Goal: Information Seeking & Learning: Learn about a topic

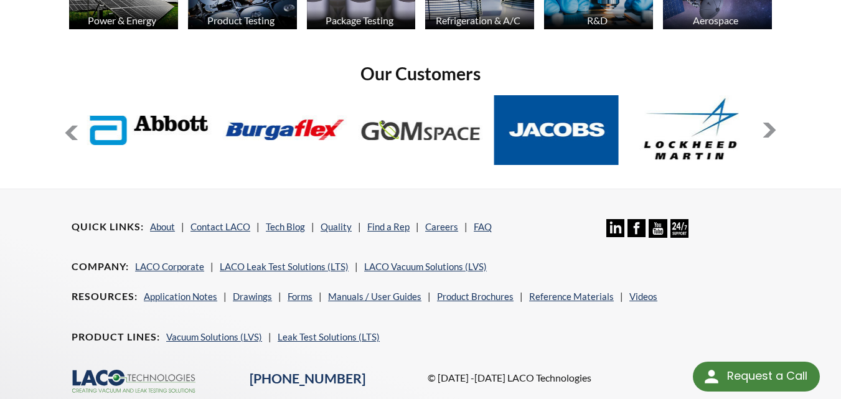
scroll to position [1066, 0]
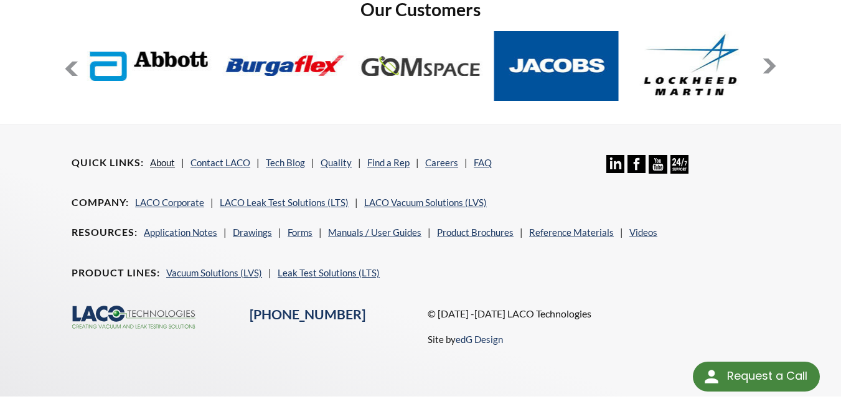
click at [156, 157] on link "About" at bounding box center [162, 162] width 25 height 11
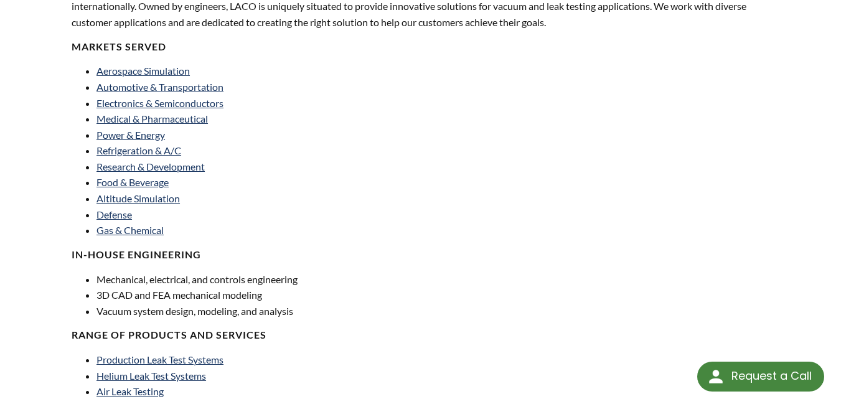
scroll to position [436, 0]
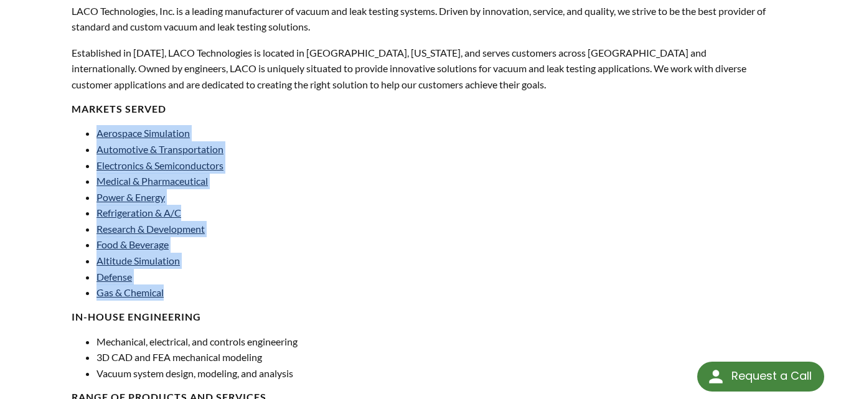
drag, startPoint x: 93, startPoint y: 111, endPoint x: 182, endPoint y: 280, distance: 190.7
click at [182, 280] on ul "Aerospace Simulation Automotive & Transportation Electronics & Semiconductors M…" at bounding box center [242, 213] width 341 height 176
click at [341, 126] on li "Aerospace Simulation" at bounding box center [254, 133] width 316 height 16
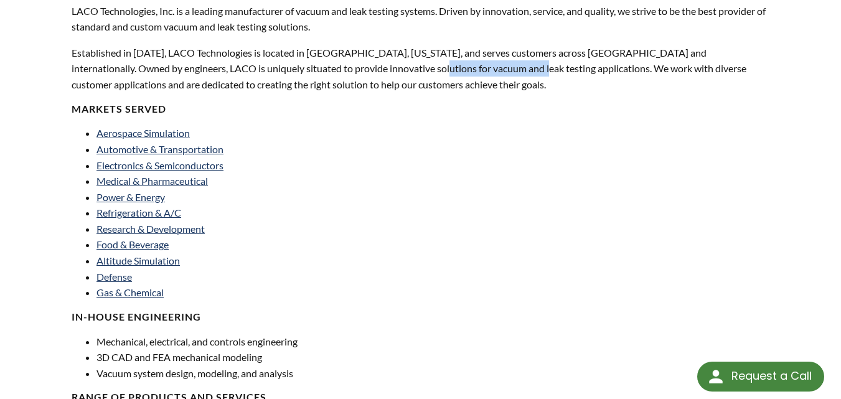
copy p "vacuum and leak testing"
drag, startPoint x: 335, startPoint y: 55, endPoint x: 439, endPoint y: 54, distance: 104.0
click at [439, 54] on p "Established in 1975, LACO Technologies is located in Salt Lake City, Utah, and …" at bounding box center [421, 69] width 698 height 48
click at [139, 175] on link "Medical & Pharmaceutical" at bounding box center [151, 181] width 111 height 12
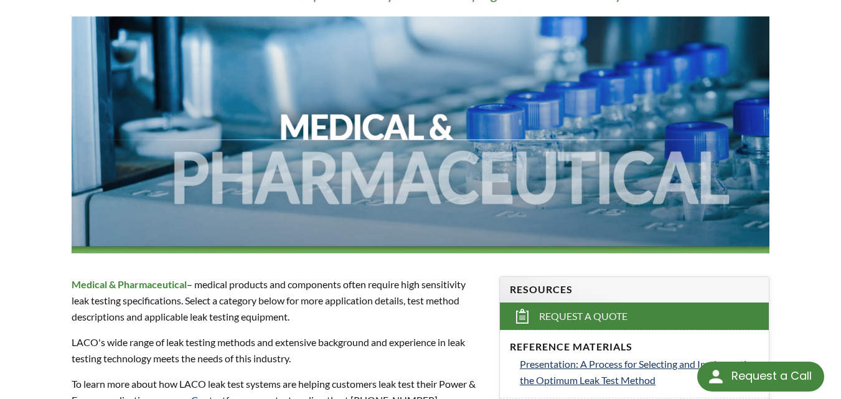
scroll to position [249, 0]
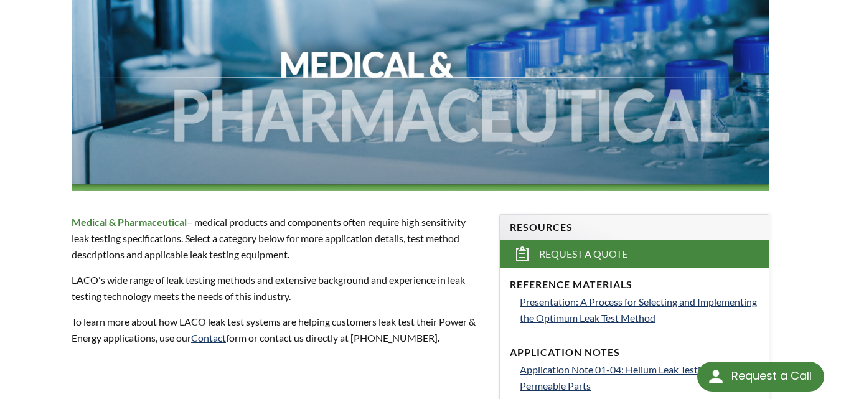
select select "Language Translate Widget"
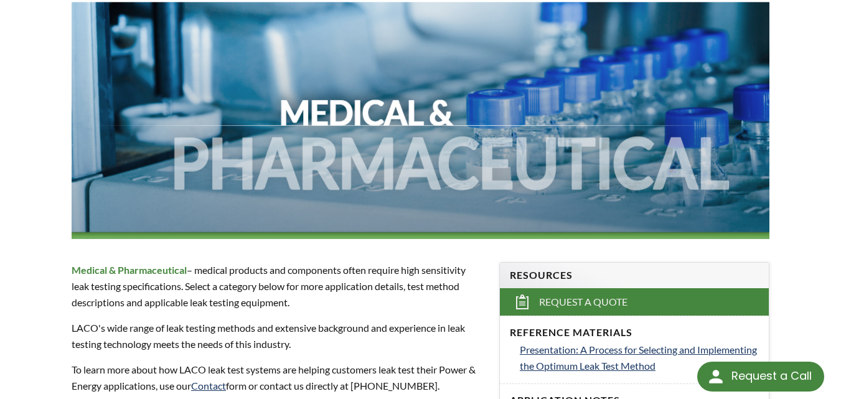
scroll to position [0, 0]
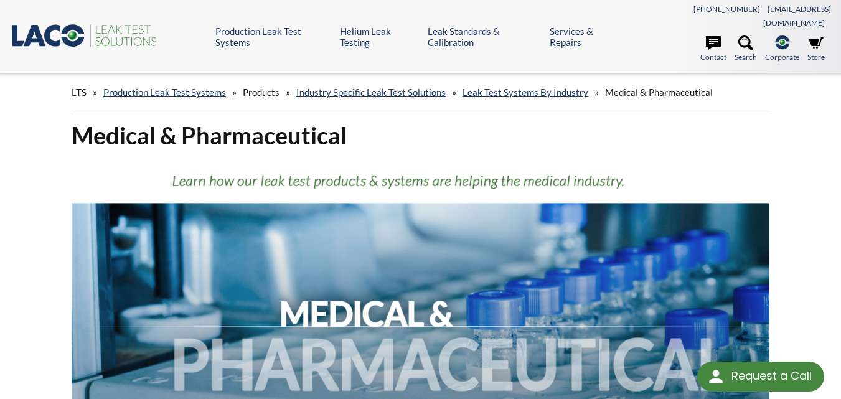
click at [50, 30] on icon at bounding box center [53, 35] width 16 height 22
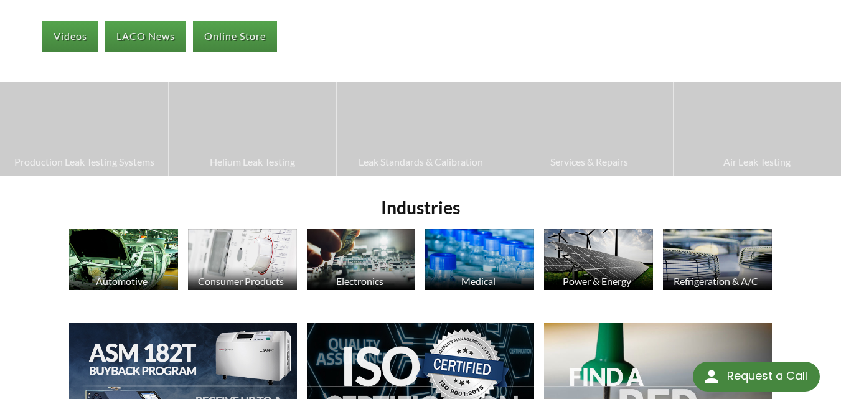
scroll to position [373, 0]
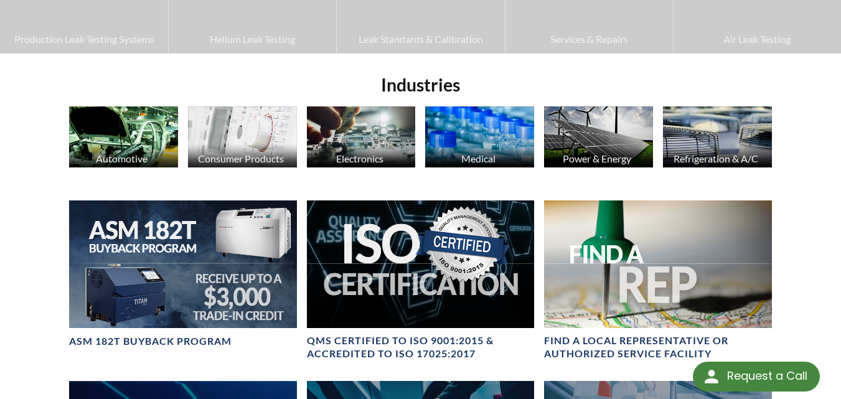
click at [464, 125] on img at bounding box center [479, 136] width 109 height 61
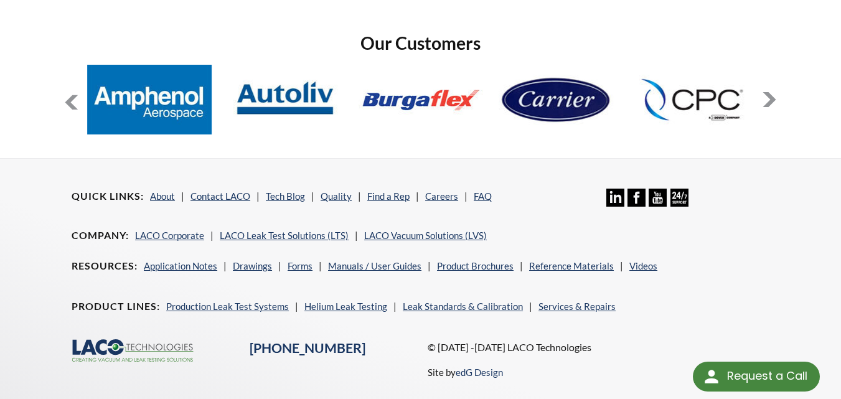
scroll to position [949, 0]
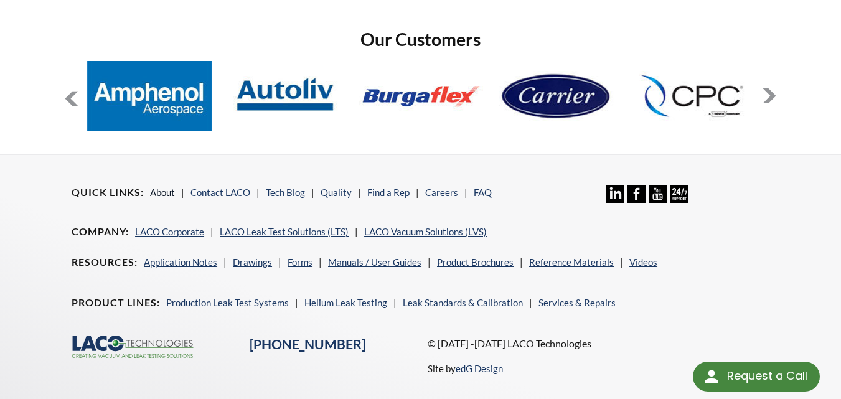
click at [165, 187] on link "About" at bounding box center [162, 192] width 25 height 11
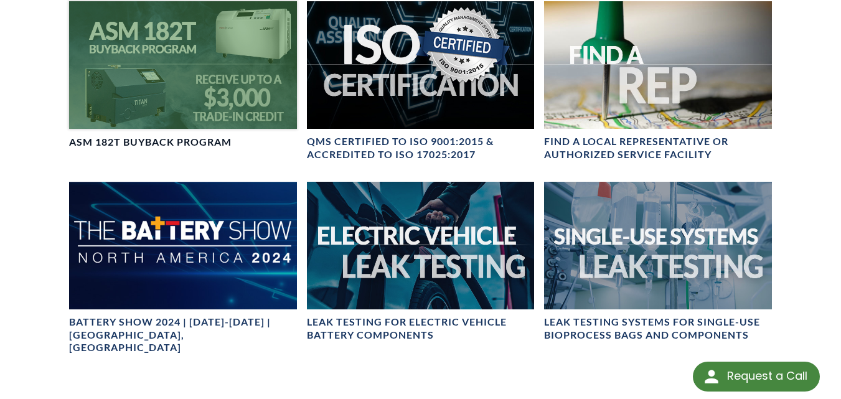
scroll to position [635, 0]
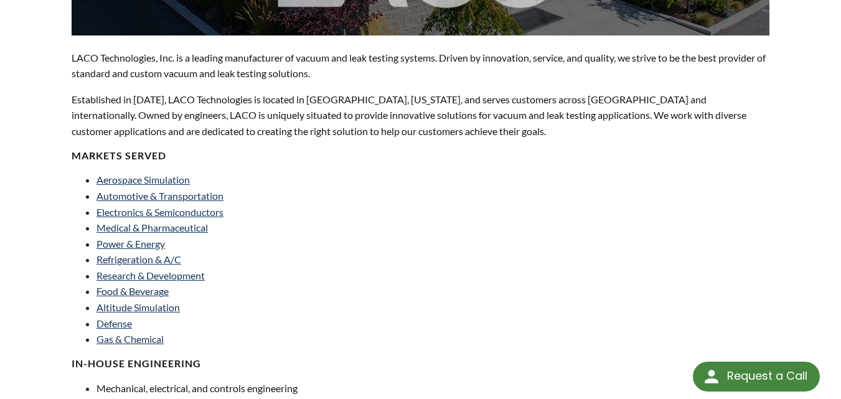
scroll to position [436, 0]
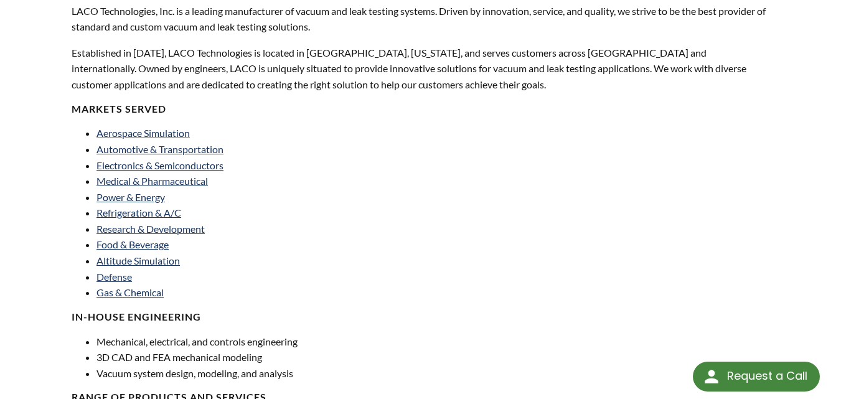
click at [258, 3] on p "LACO Technologies, Inc. is a leading manufacturer of vacuum and leak testing sy…" at bounding box center [421, 19] width 698 height 32
click at [56, 98] on div "About LACO Technologies LACO Technologies, Inc. is a leading manufacturer of va…" at bounding box center [420, 186] width 797 height 1095
